Goal: Task Accomplishment & Management: Manage account settings

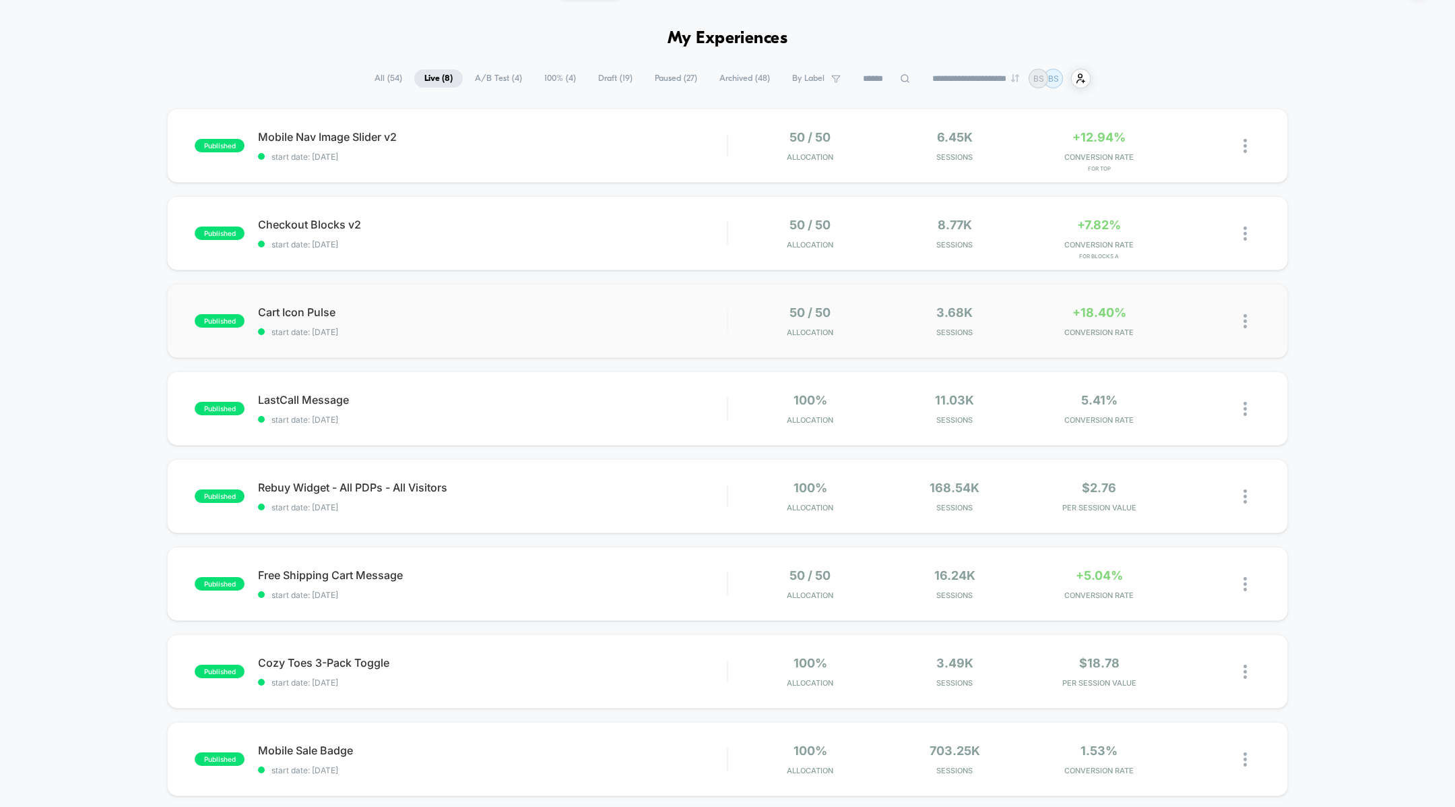
scroll to position [34, 0]
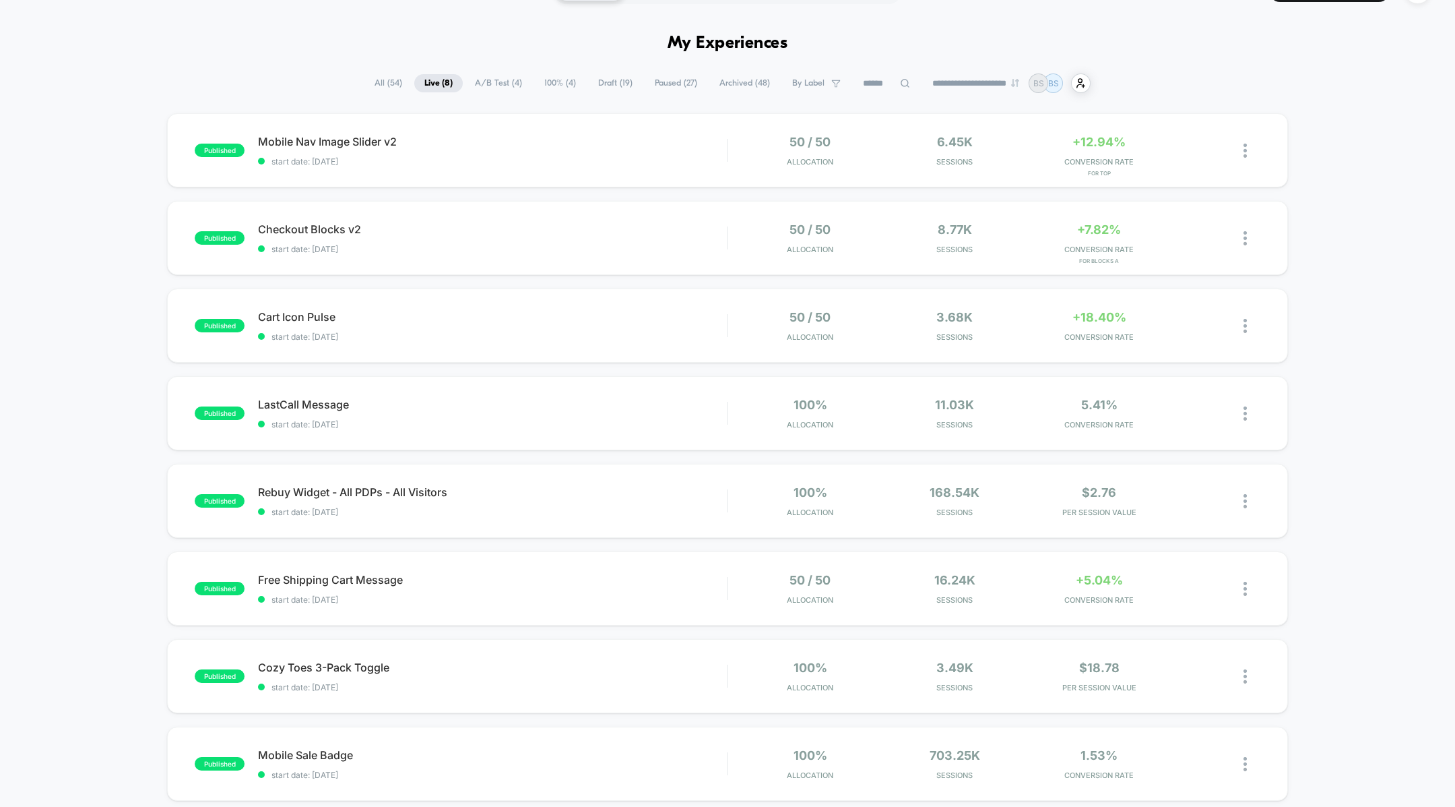
drag, startPoint x: 591, startPoint y: 166, endPoint x: 588, endPoint y: 195, distance: 28.5
click at [588, 195] on div "published Mobile Nav Image Slider v2 start date: [DATE] 50 / 50 Allocation 6.45…" at bounding box center [727, 490] width 1455 height 755
click at [590, 170] on div "published Mobile Nav Image Slider v2 start date: [DATE] 50 / 50 Allocation 6.45…" at bounding box center [727, 150] width 1120 height 74
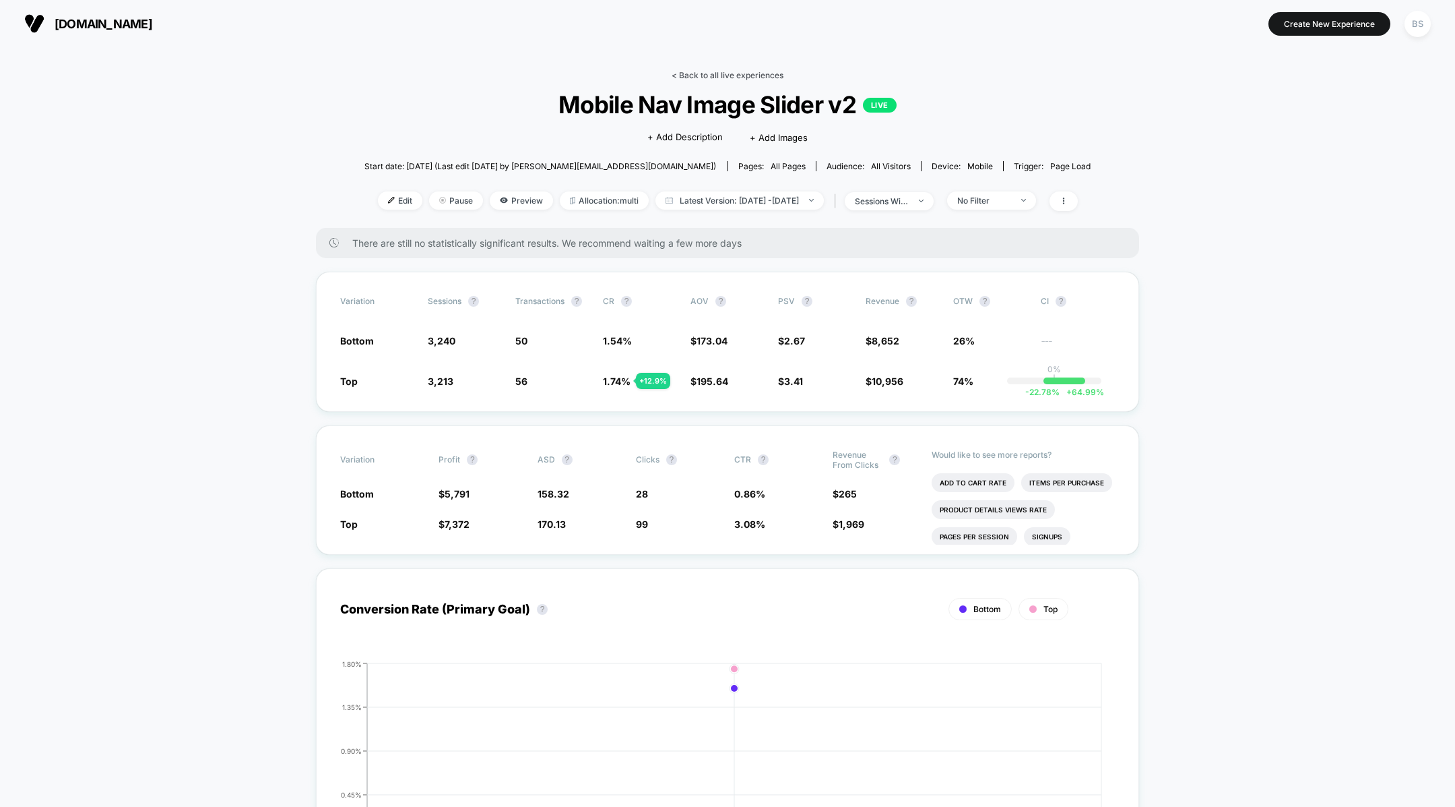
click at [683, 75] on link "< Back to all live experiences" at bounding box center [728, 75] width 112 height 10
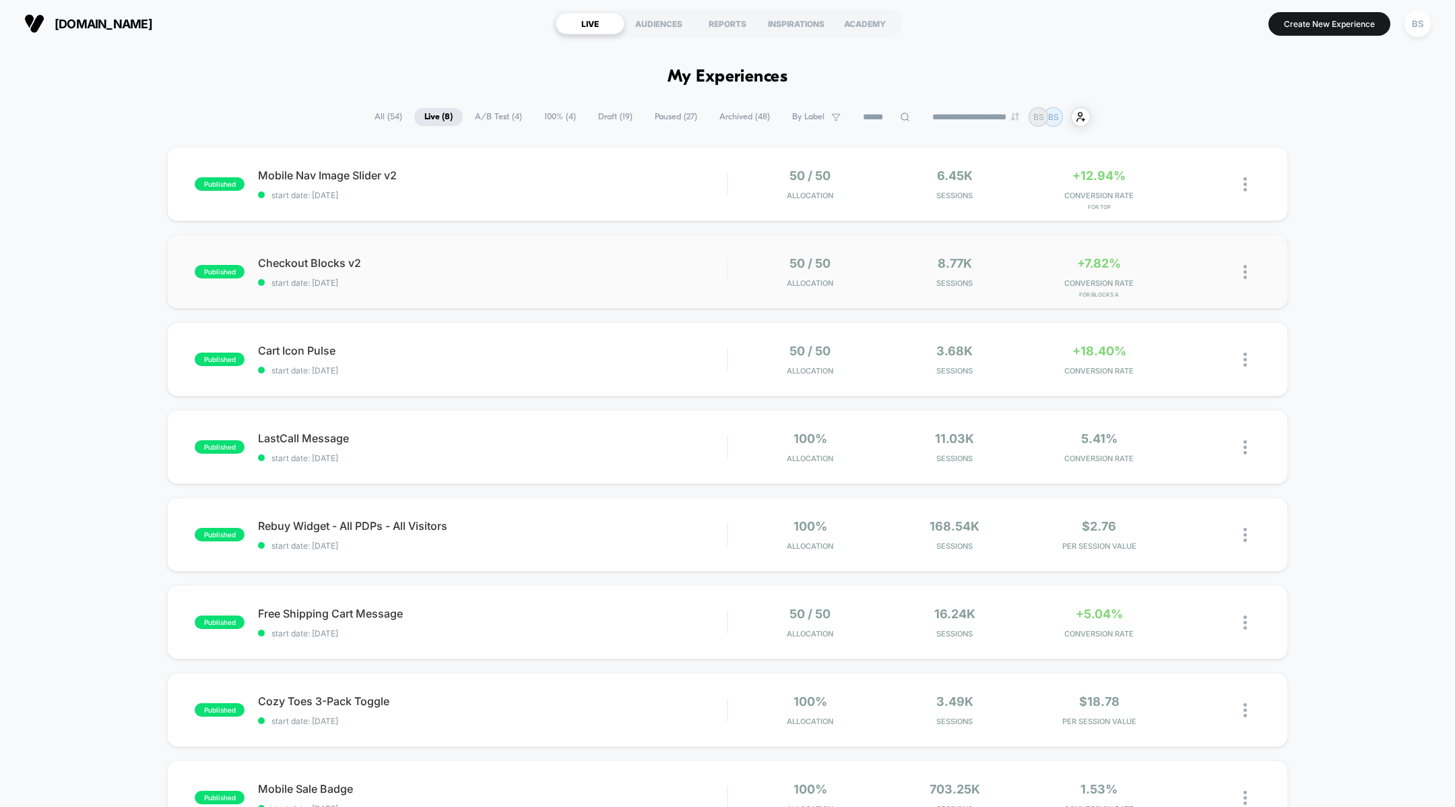
click at [629, 292] on div "published Checkout Blocks v2 start date: [DATE] 50 / 50 Allocation 8.77k Sessio…" at bounding box center [727, 271] width 1120 height 74
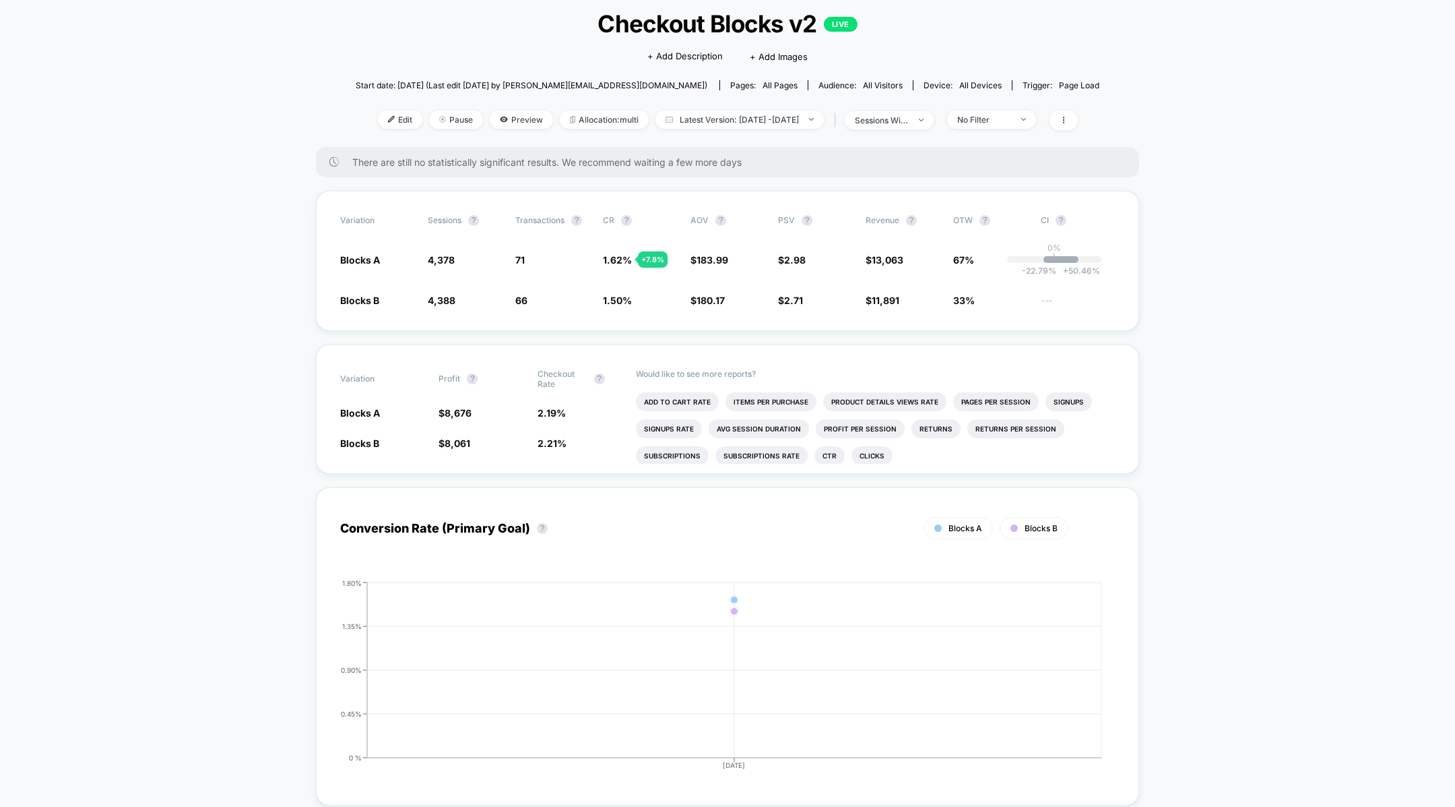
scroll to position [86, 0]
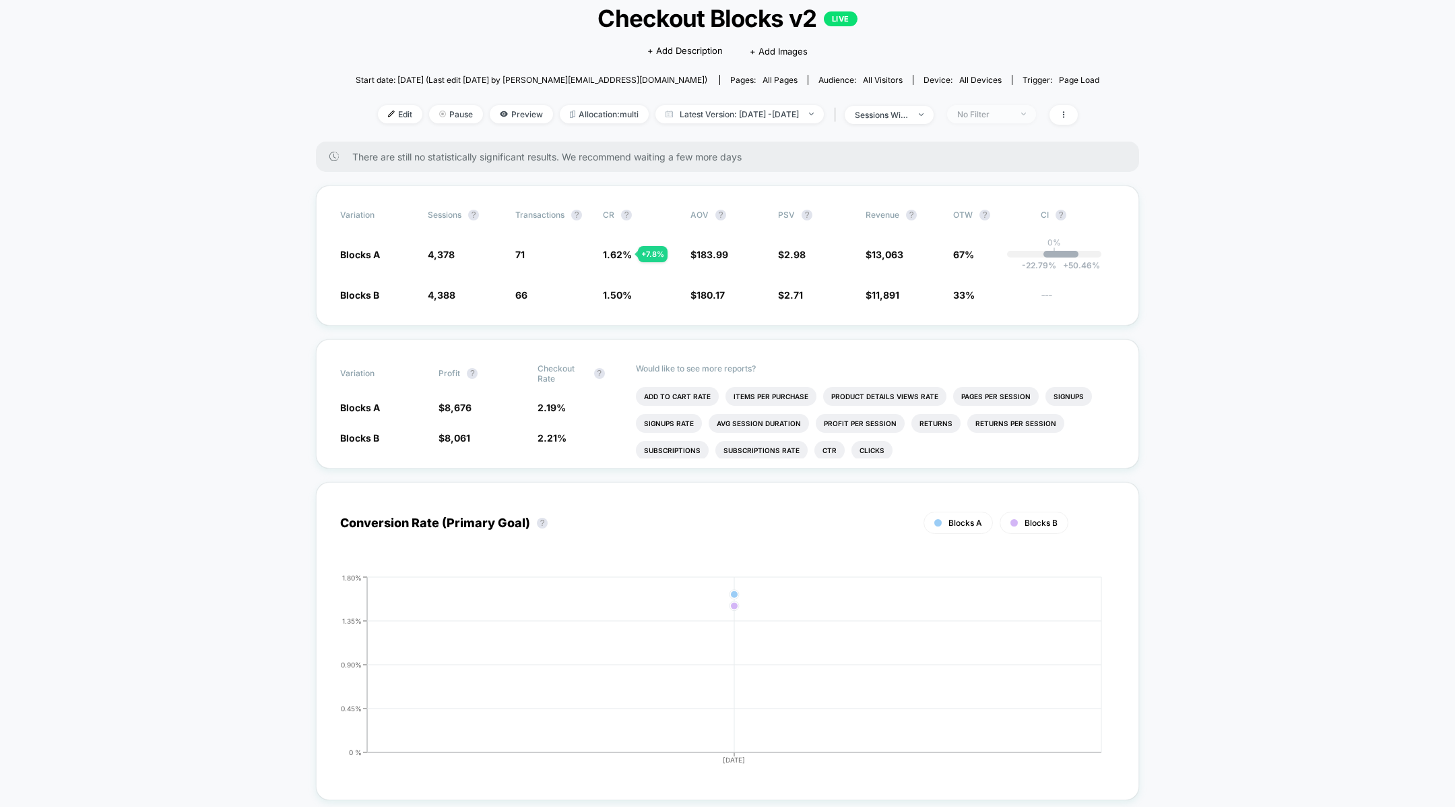
click at [980, 117] on div "No Filter" at bounding box center [984, 114] width 54 height 10
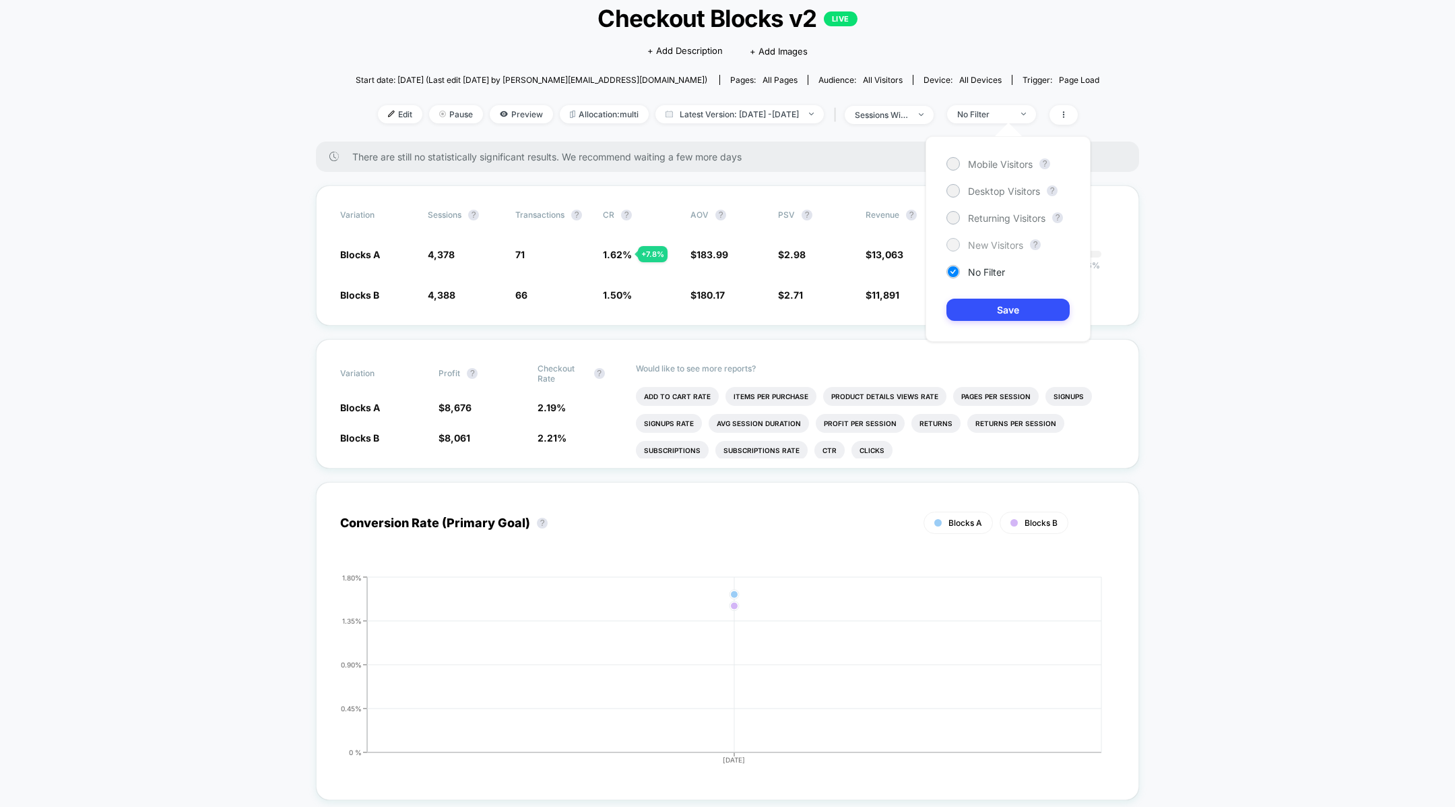
click at [976, 244] on span "New Visitors" at bounding box center [995, 244] width 55 height 11
click at [980, 300] on button "Save" at bounding box center [1008, 309] width 123 height 22
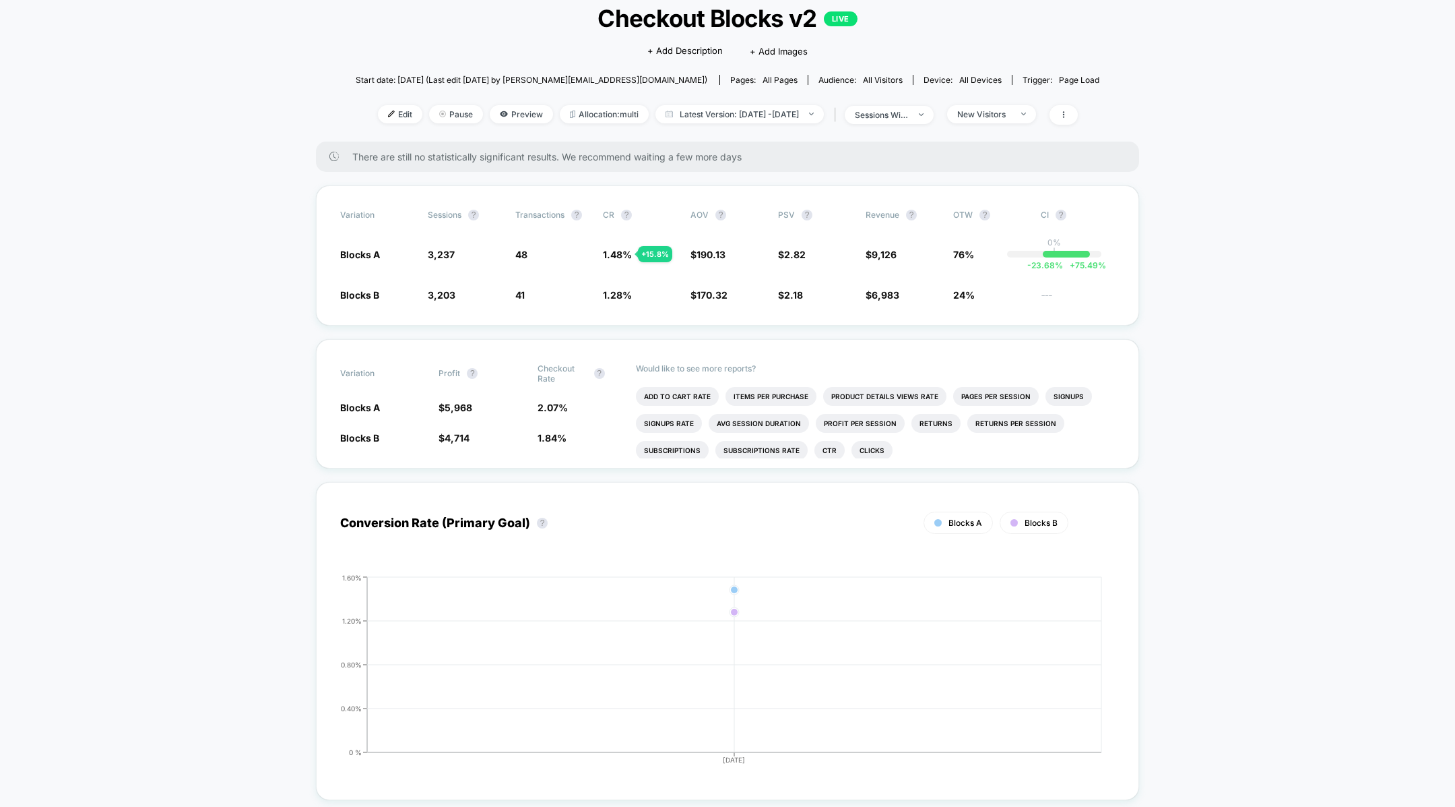
click at [1044, 124] on div "Edit Pause Preview Allocation: multi Latest Version: [DATE] - [DATE] | sessions…" at bounding box center [728, 115] width 744 height 20
click at [1036, 118] on span "New Visitors" at bounding box center [991, 114] width 89 height 18
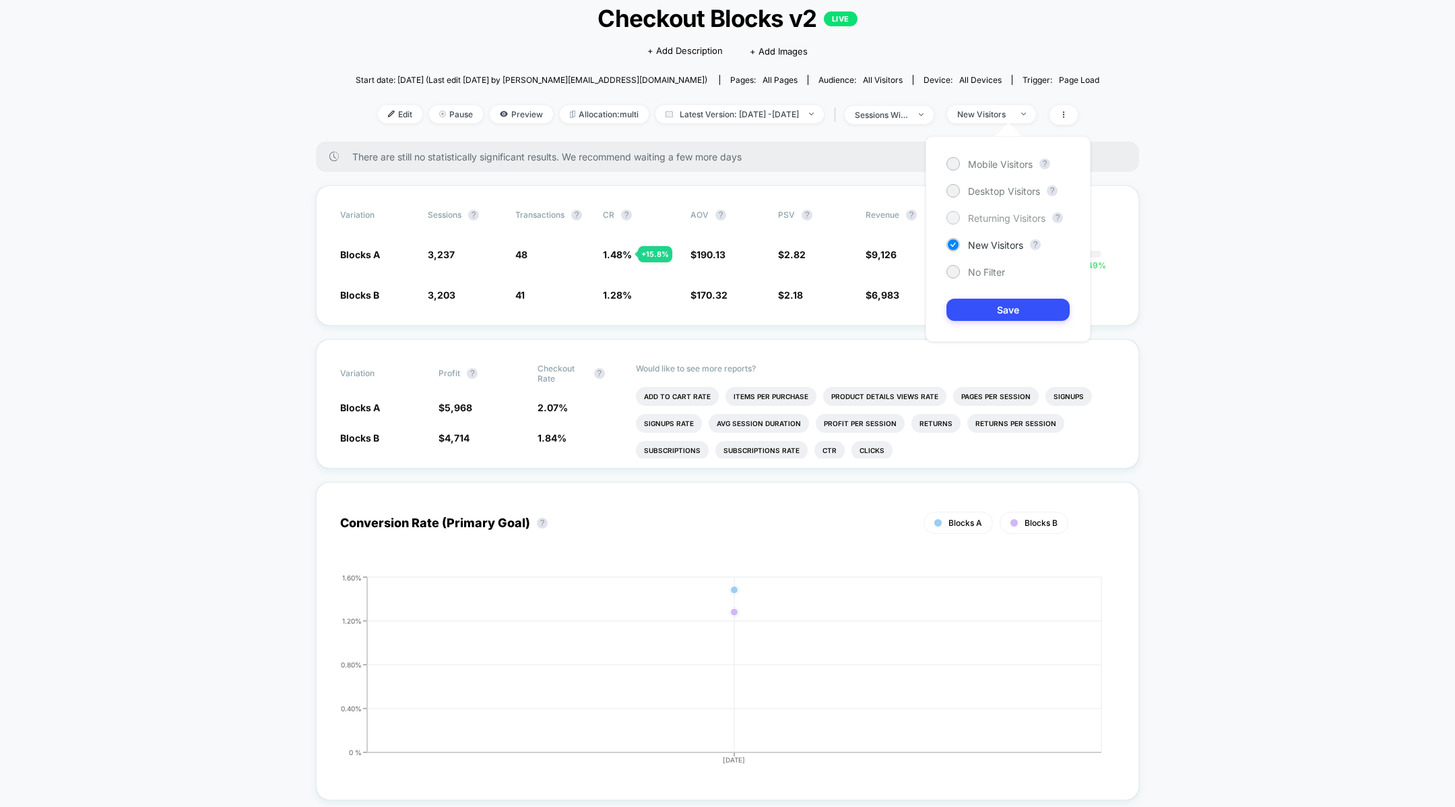
click at [991, 222] on span "Returning Visitors" at bounding box center [1006, 217] width 77 height 11
click at [986, 308] on button "Save" at bounding box center [1008, 309] width 123 height 22
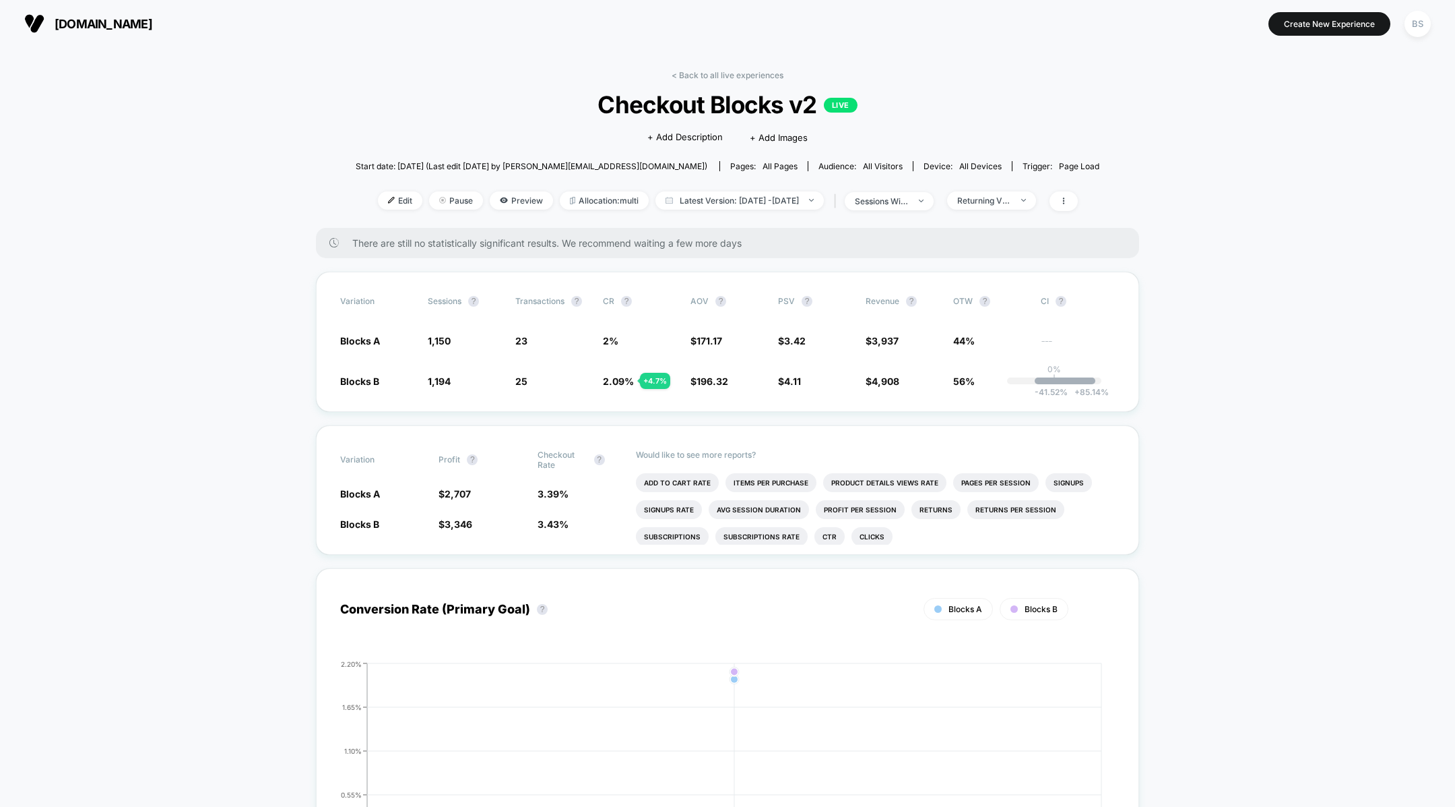
click at [678, 71] on link "< Back to all live experiences" at bounding box center [728, 75] width 112 height 10
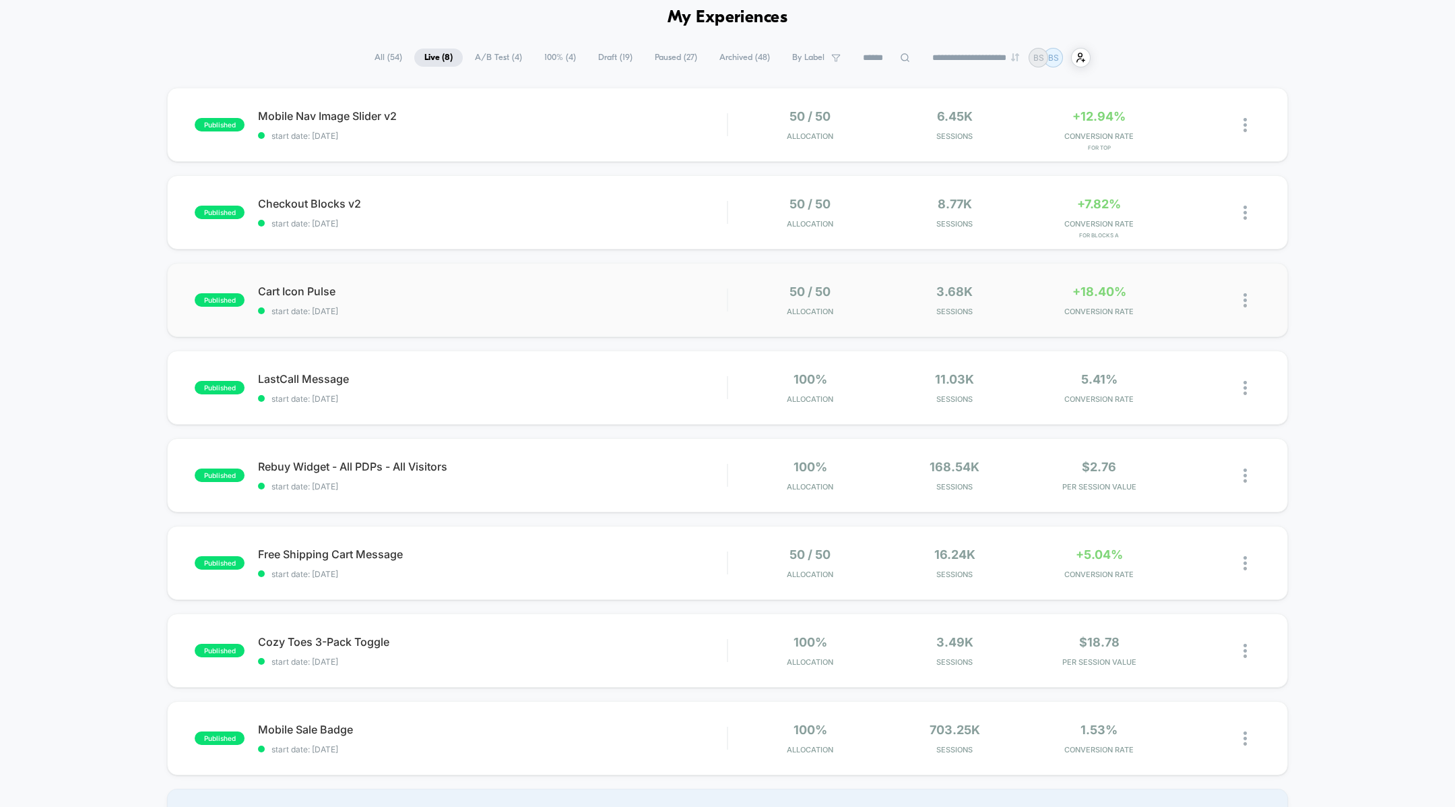
scroll to position [71, 0]
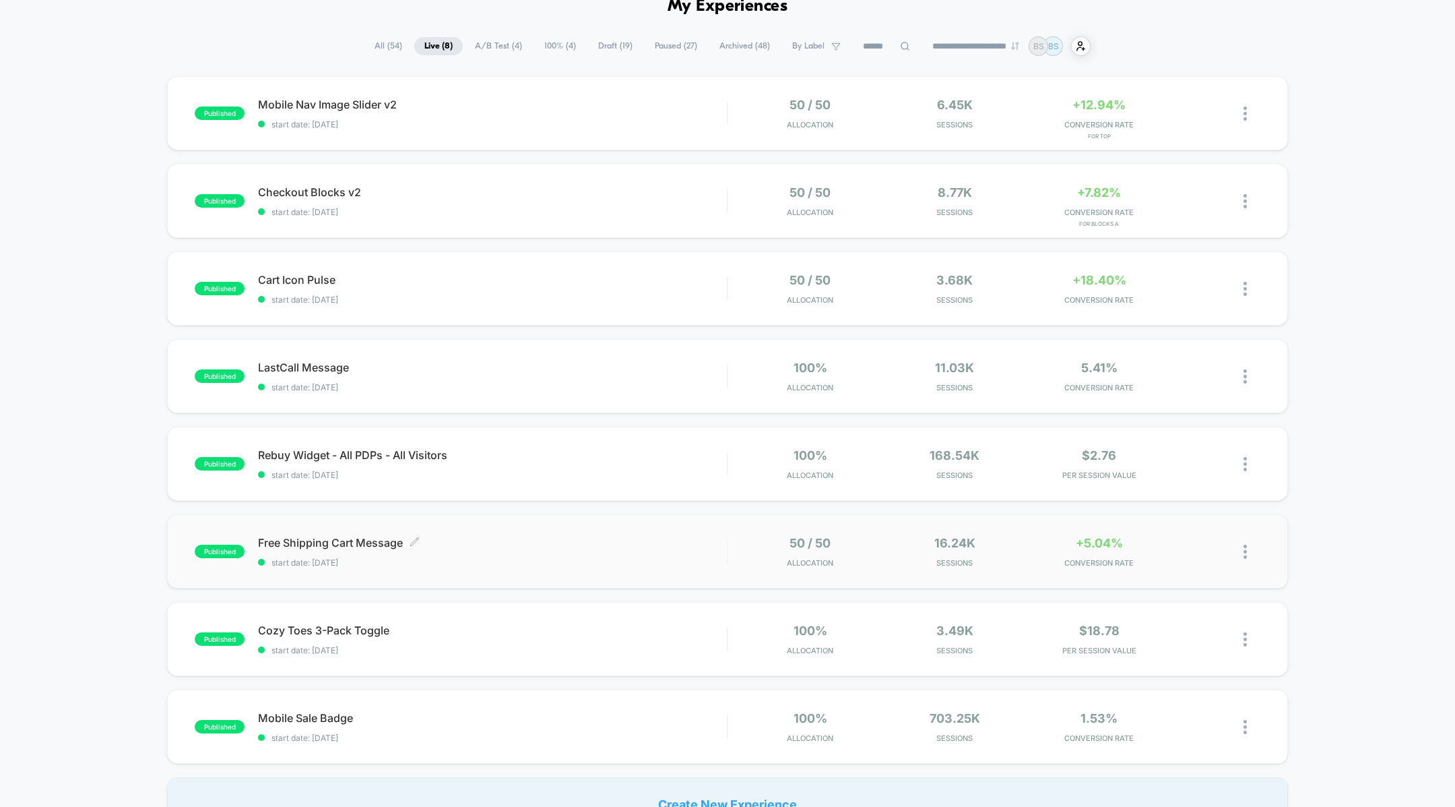
click at [602, 542] on span "Free Shipping Cart Message Click to edit experience details" at bounding box center [492, 542] width 469 height 13
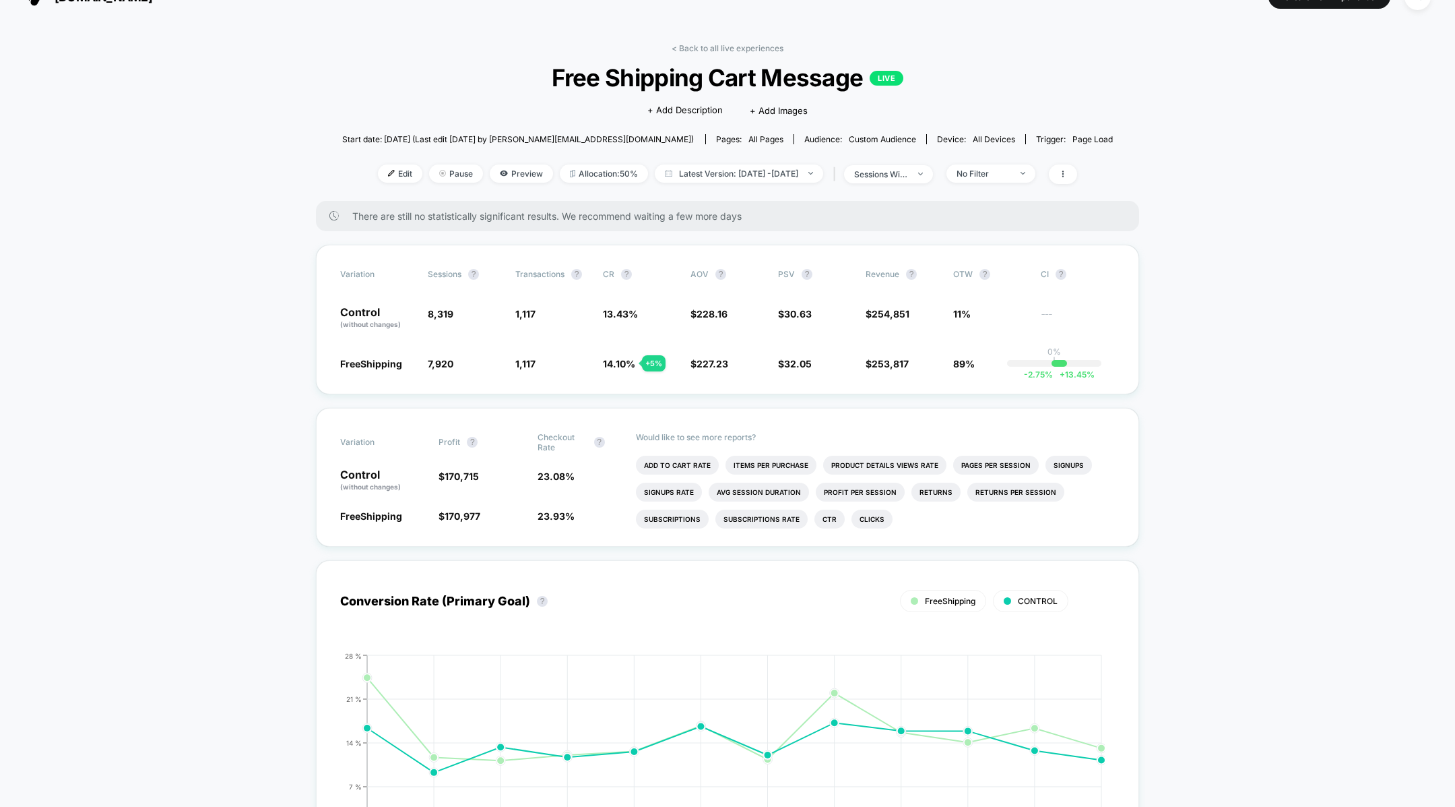
scroll to position [36, 0]
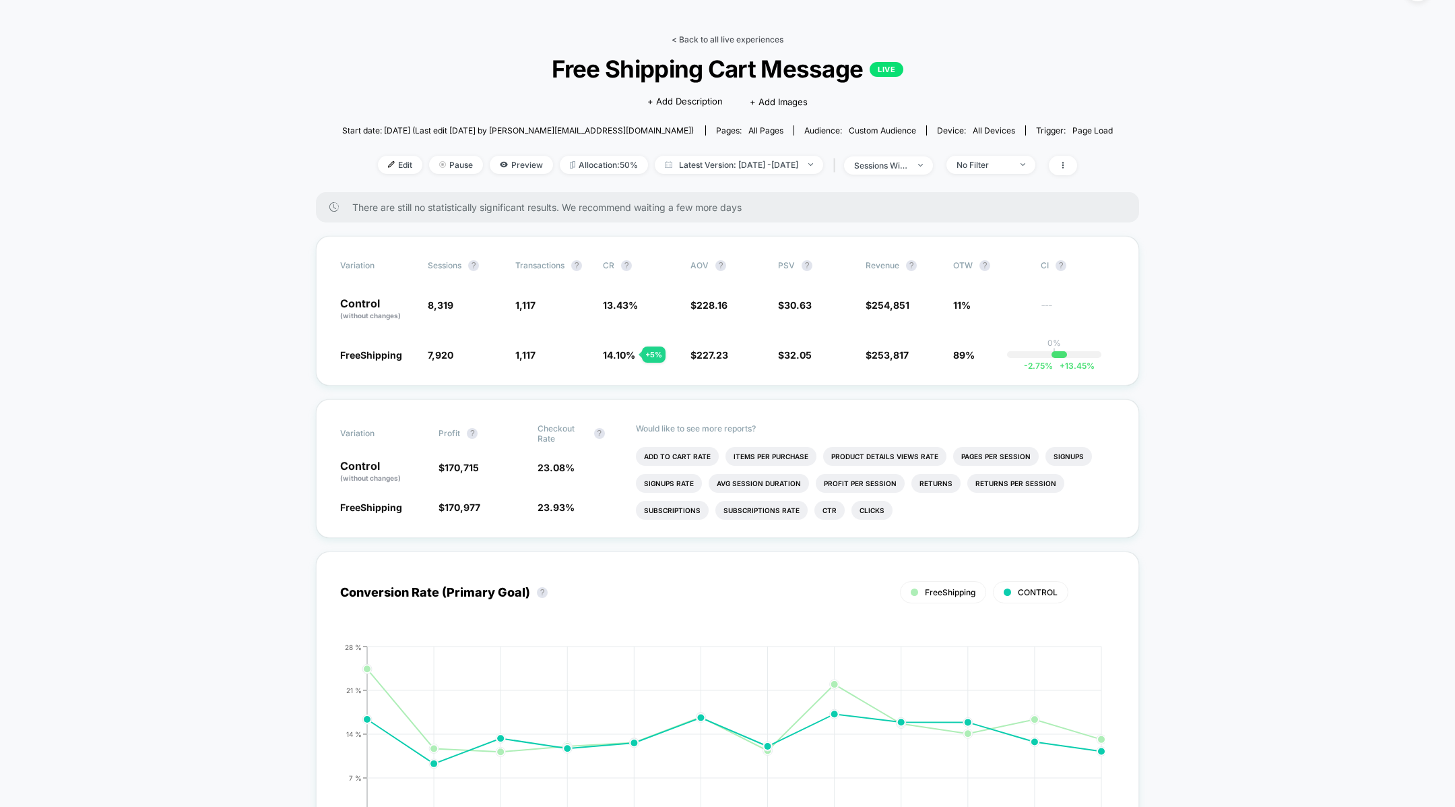
click at [701, 40] on link "< Back to all live experiences" at bounding box center [728, 39] width 112 height 10
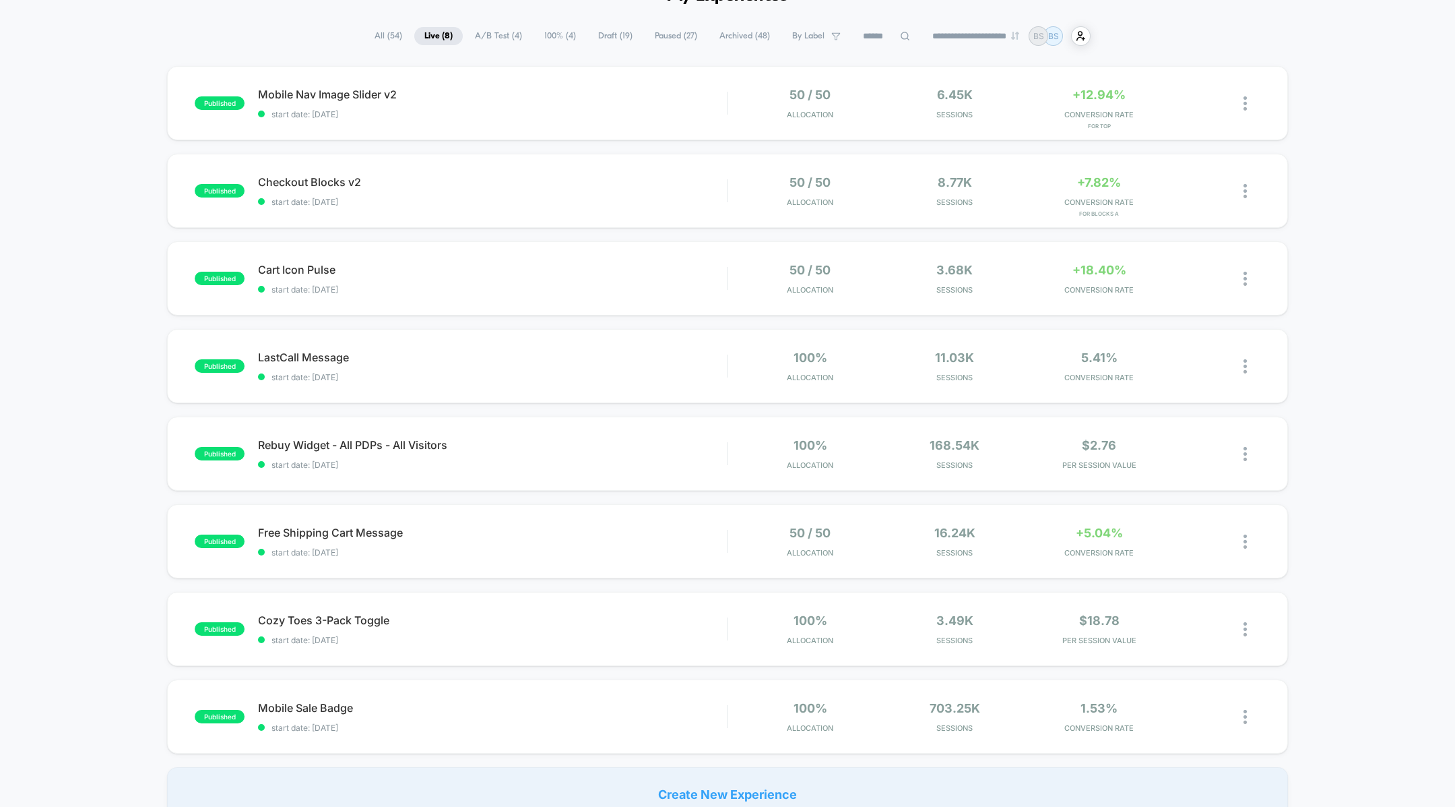
scroll to position [88, 0]
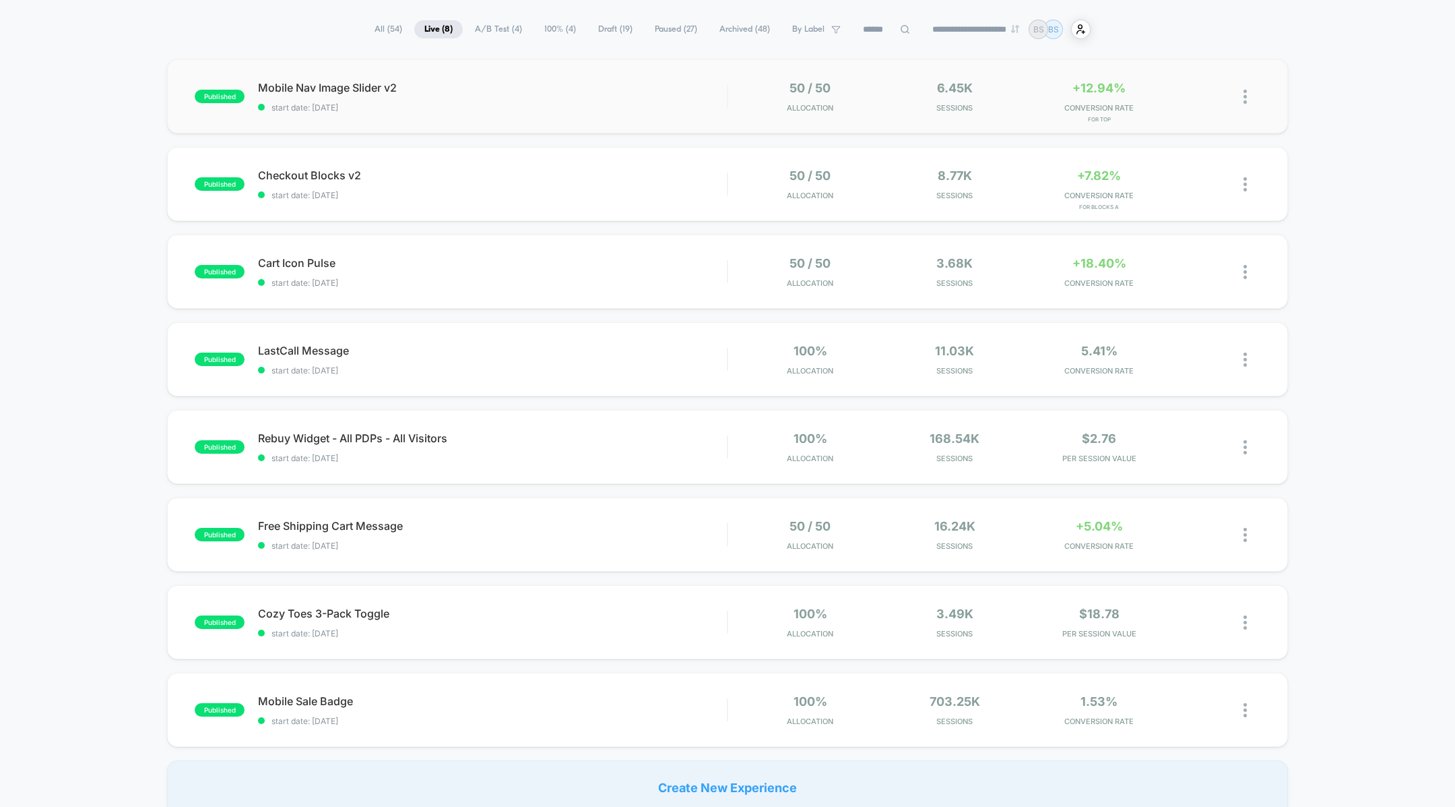
click at [532, 115] on div "published Mobile Nav Image Slider v2 start date: [DATE] 50 / 50 Allocation 6.45…" at bounding box center [727, 96] width 1120 height 74
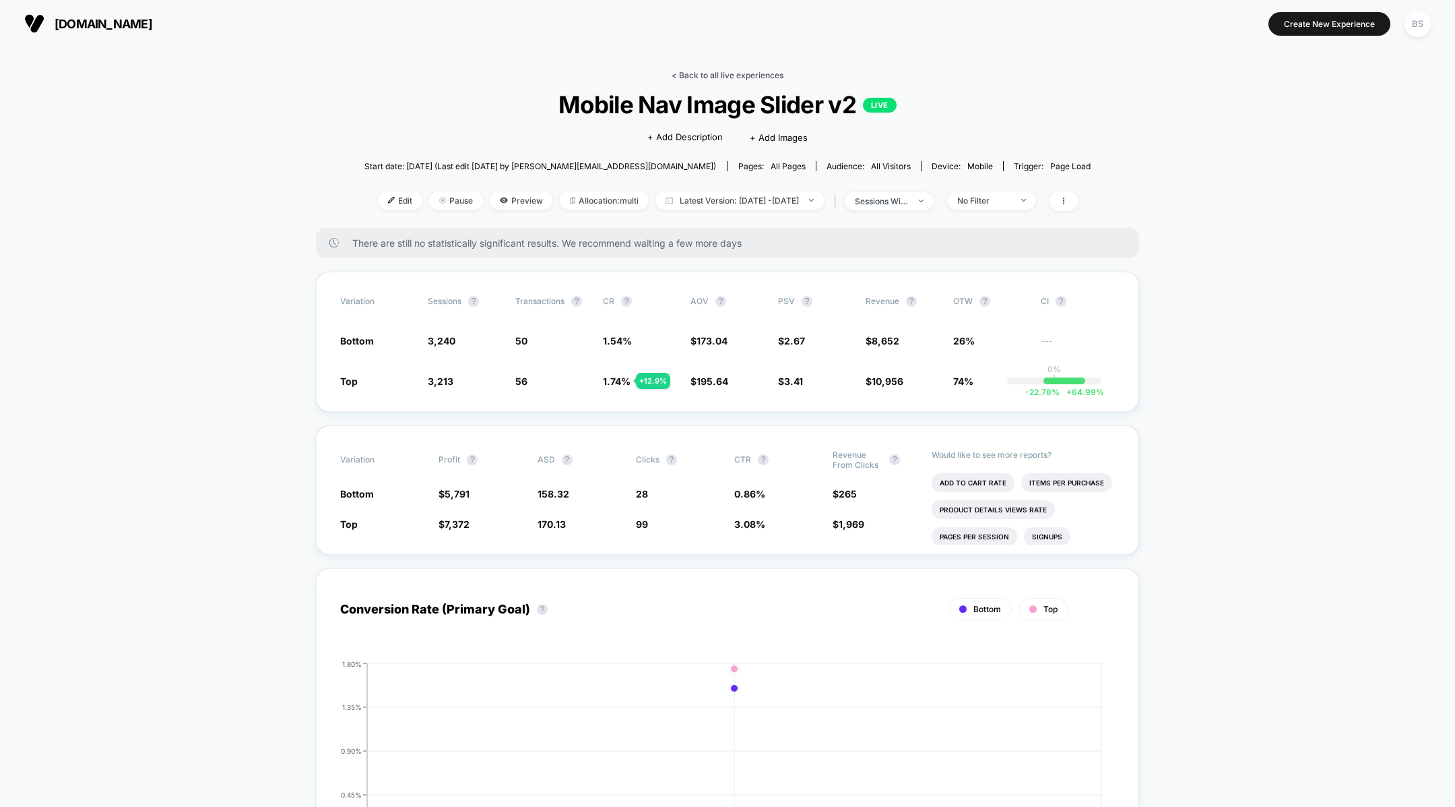
click at [692, 71] on link "< Back to all live experiences" at bounding box center [728, 75] width 112 height 10
